Goal: Information Seeking & Learning: Learn about a topic

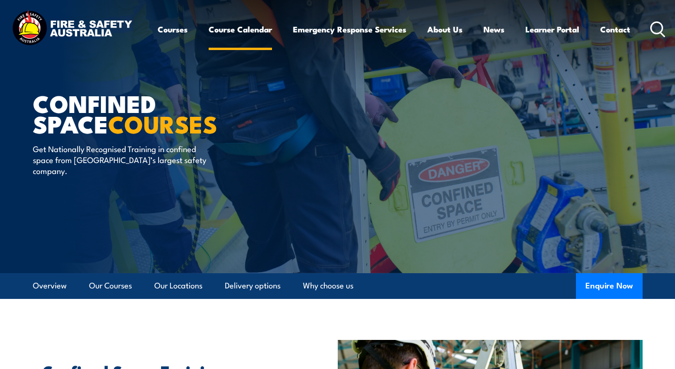
click at [229, 33] on link "Course Calendar" at bounding box center [240, 29] width 63 height 25
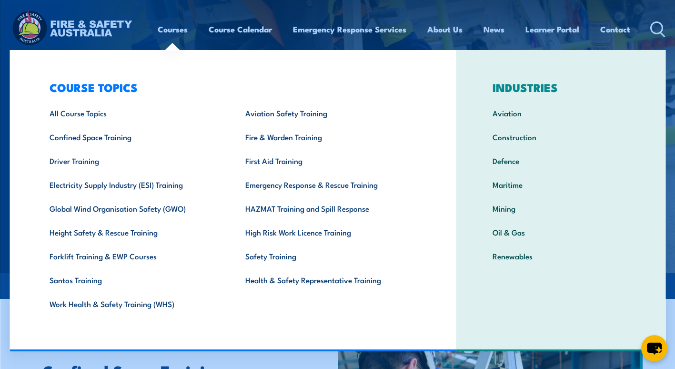
click at [164, 30] on link "Courses" at bounding box center [173, 29] width 30 height 25
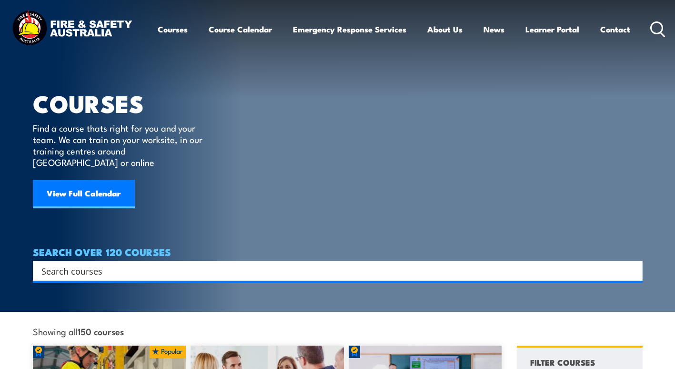
click at [164, 30] on link "Courses" at bounding box center [173, 29] width 30 height 25
click at [174, 31] on link "Courses" at bounding box center [173, 29] width 30 height 25
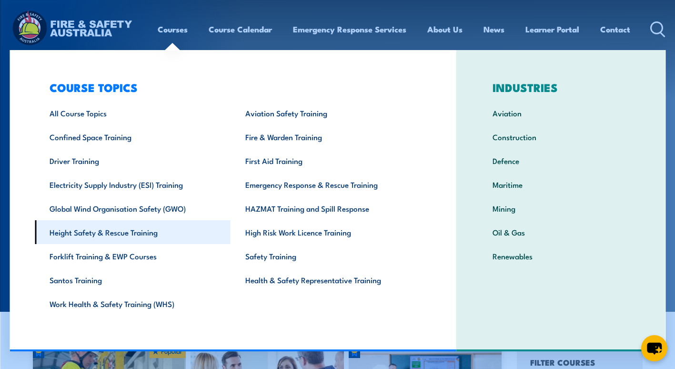
click at [144, 233] on link "Height Safety & Rescue Training" at bounding box center [133, 232] width 196 height 24
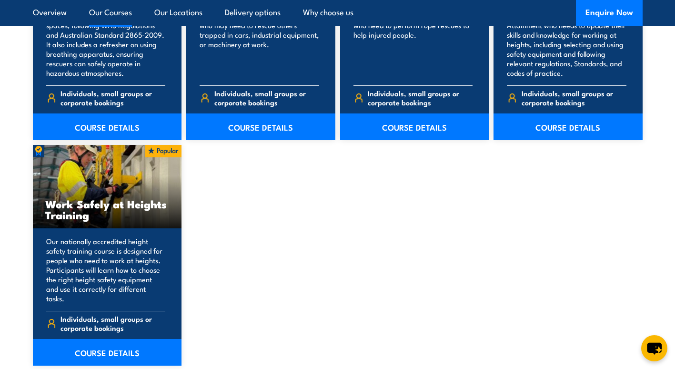
scroll to position [1289, 0]
